Goal: Task Accomplishment & Management: Use online tool/utility

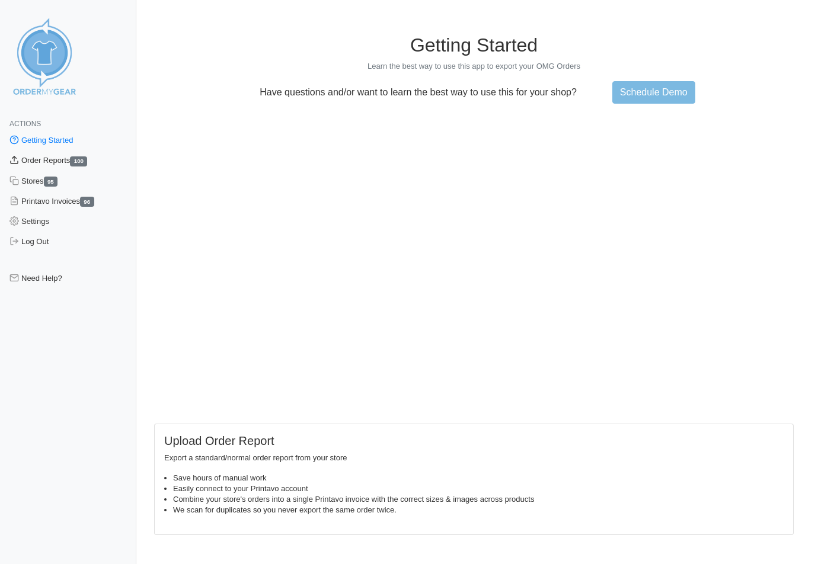
click at [40, 165] on link "Order Reports 100" at bounding box center [68, 160] width 136 height 20
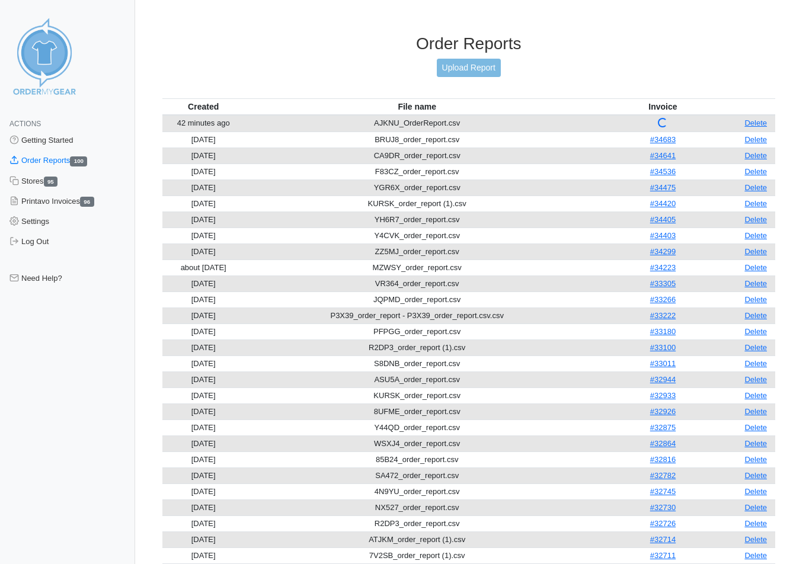
drag, startPoint x: 764, startPoint y: 118, endPoint x: 463, endPoint y: 95, distance: 301.9
click at [764, 118] on link "Delete" at bounding box center [755, 122] width 23 height 9
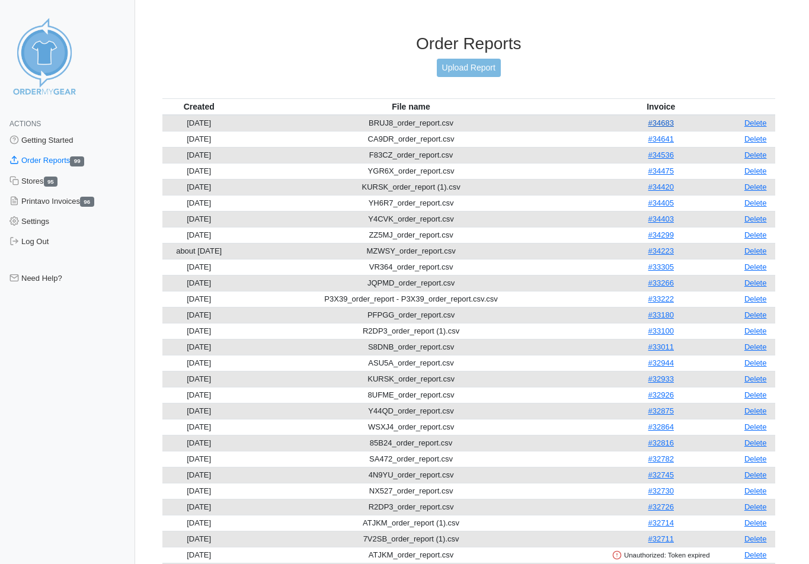
click at [673, 121] on link "#34683" at bounding box center [660, 122] width 25 height 9
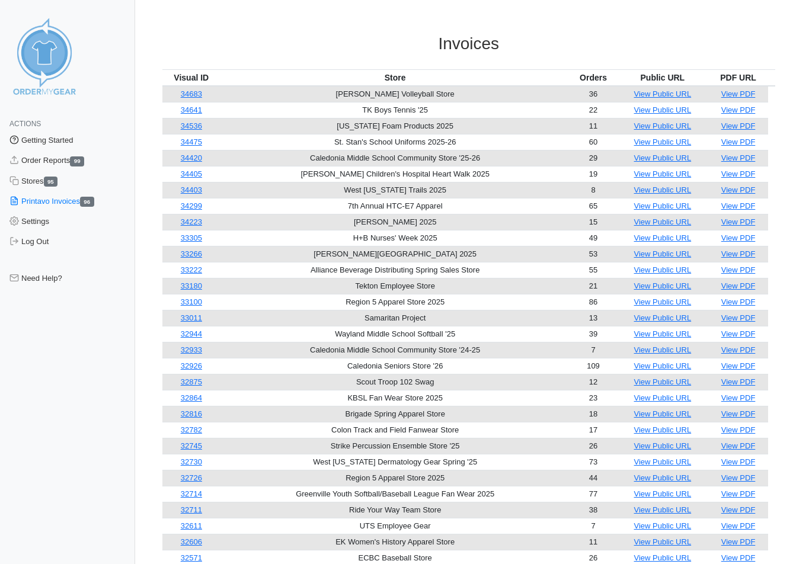
click at [48, 139] on link "Getting Started" at bounding box center [67, 140] width 135 height 20
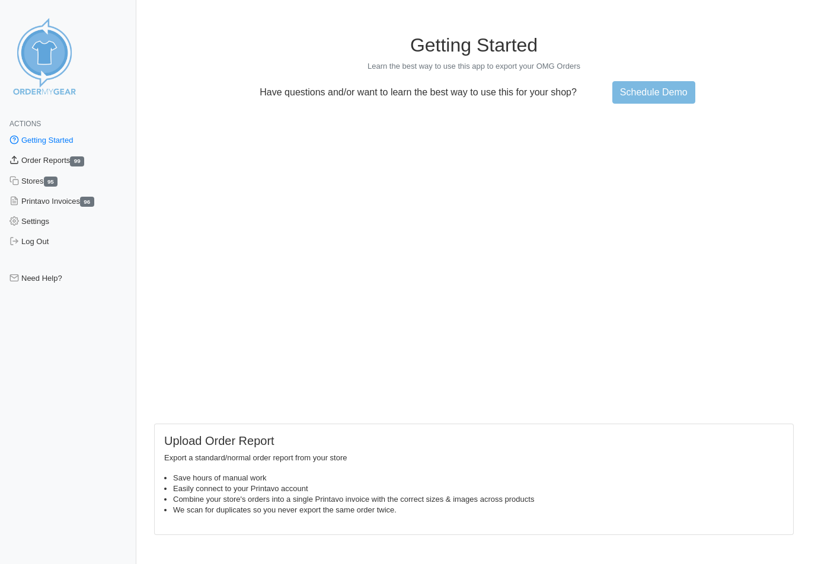
click at [49, 155] on link "Order Reports 99" at bounding box center [68, 160] width 136 height 20
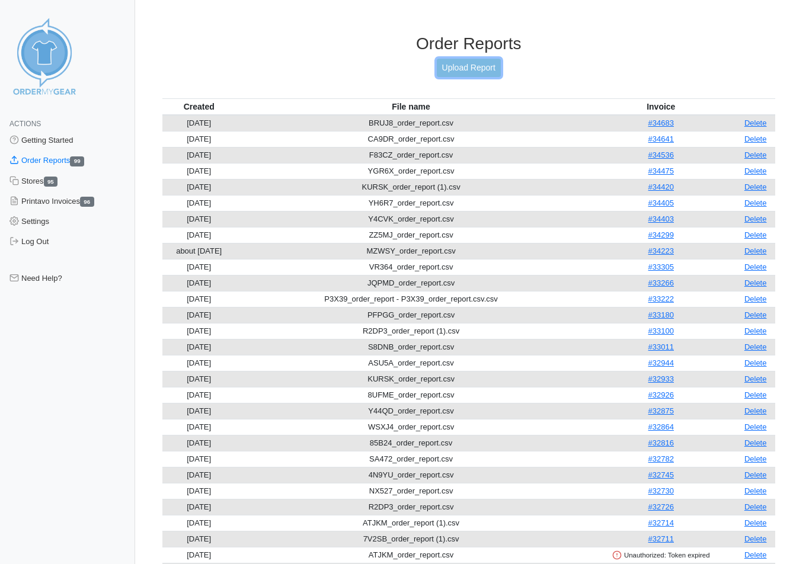
click at [459, 66] on link "Upload Report" at bounding box center [469, 68] width 64 height 18
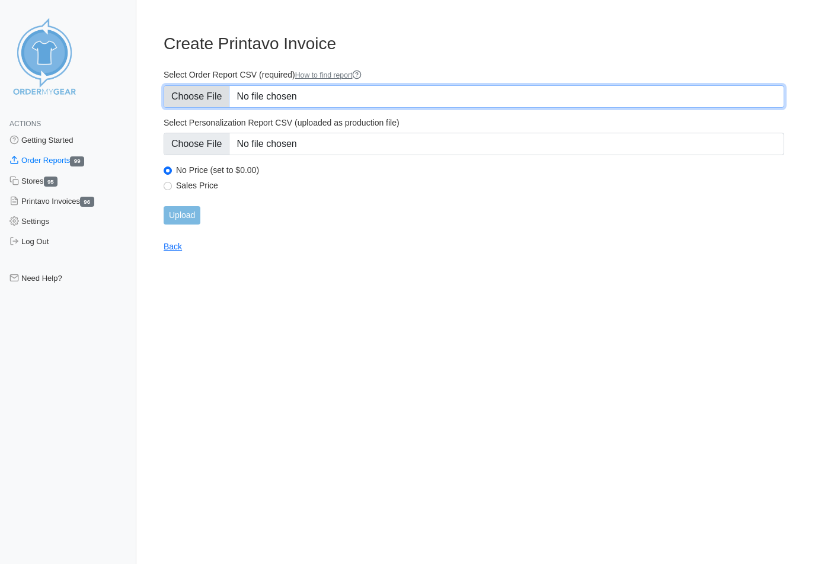
click at [289, 91] on input "Select Order Report CSV (required) How to find report" at bounding box center [474, 96] width 620 height 23
type input "C:\fakepath\CBEN8_order_report.csv"
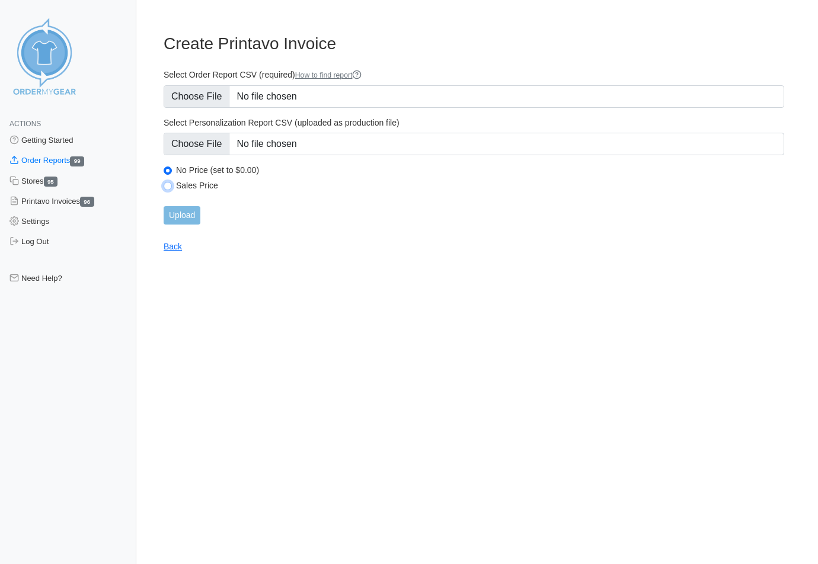
click at [167, 188] on input "Sales Price" at bounding box center [168, 186] width 8 height 8
radio input "true"
click at [175, 213] on input "Upload" at bounding box center [182, 215] width 37 height 18
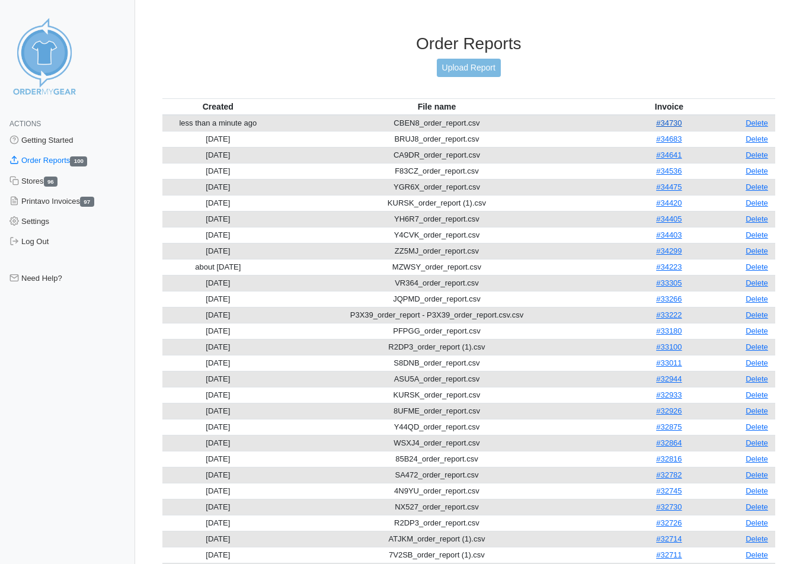
click at [664, 120] on link "#34730" at bounding box center [668, 122] width 25 height 9
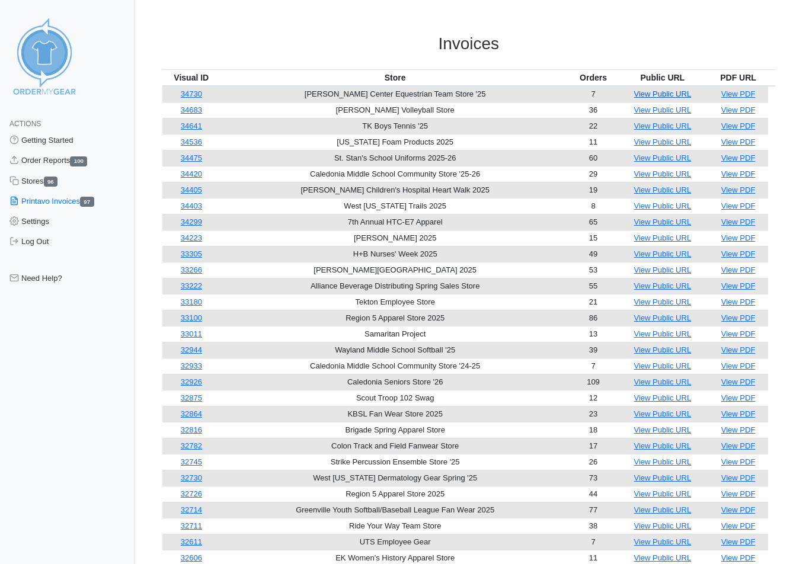
click at [640, 91] on link "View Public URL" at bounding box center [662, 93] width 57 height 9
